Goal: Information Seeking & Learning: Learn about a topic

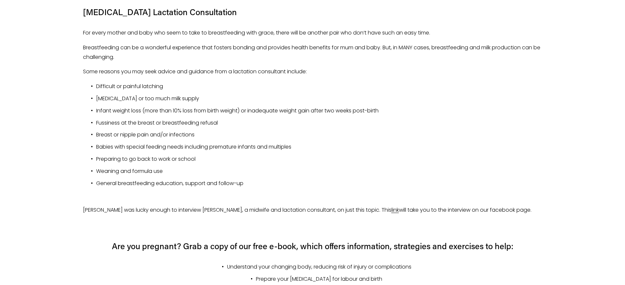
scroll to position [886, 0]
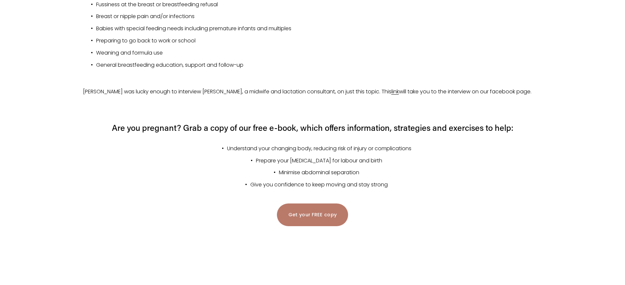
click at [312, 219] on link "Get your FREE copy" at bounding box center [313, 214] width 72 height 23
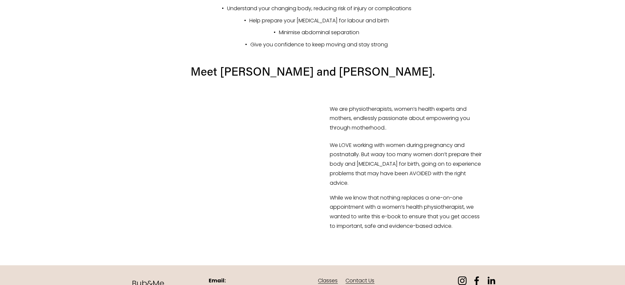
scroll to position [522, 0]
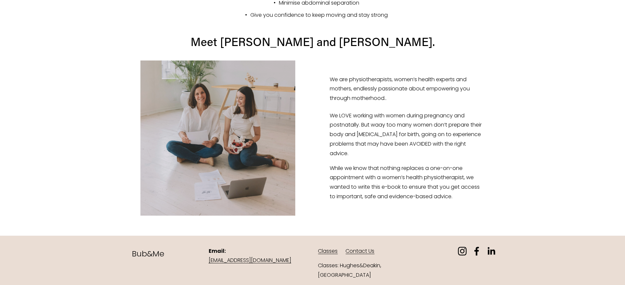
click at [326, 255] on link "Classes" at bounding box center [328, 251] width 20 height 10
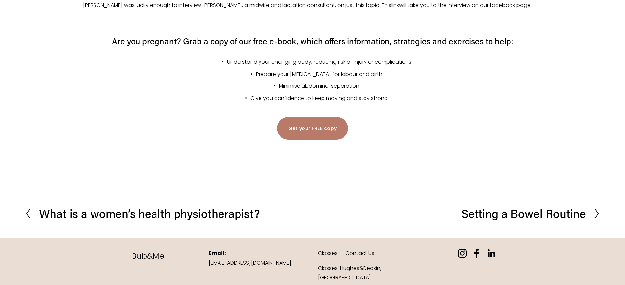
scroll to position [975, 0]
